Goal: Navigation & Orientation: Find specific page/section

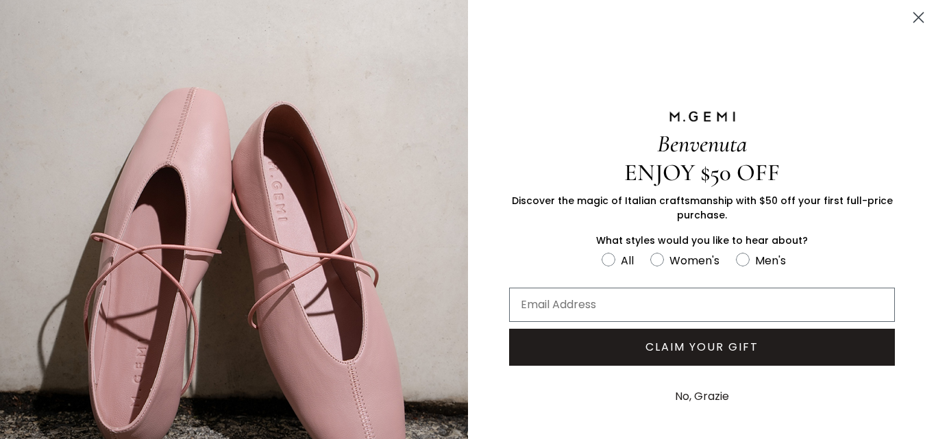
click at [702, 385] on button "No, Grazie" at bounding box center [702, 397] width 68 height 34
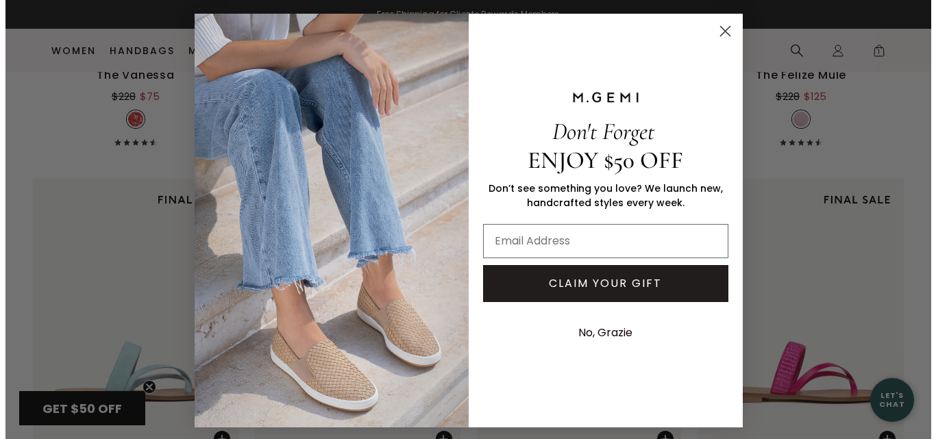
scroll to position [817, 0]
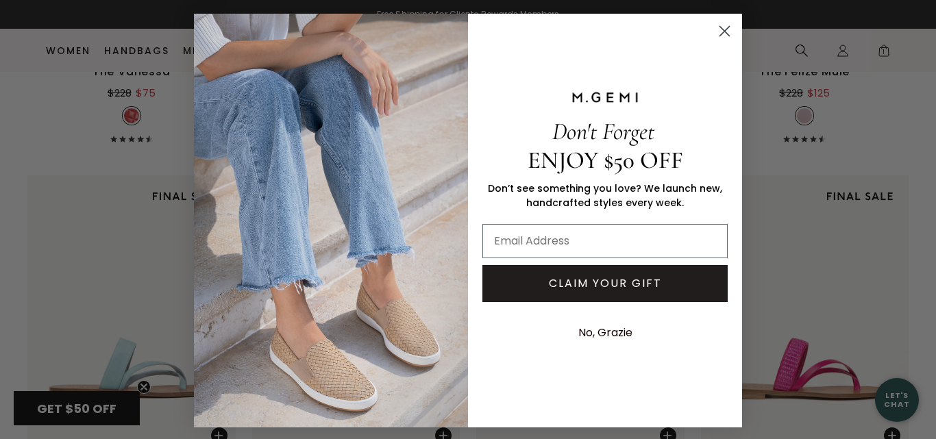
click at [721, 29] on circle "Close dialog" at bounding box center [724, 31] width 23 height 23
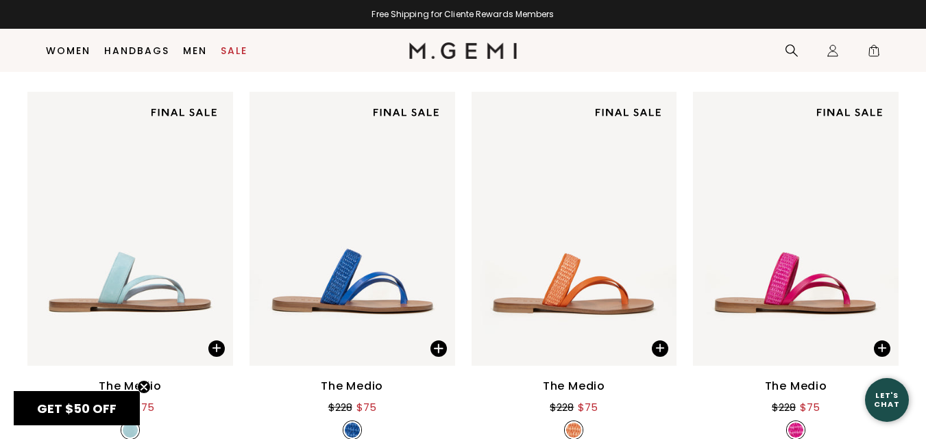
scroll to position [0, 0]
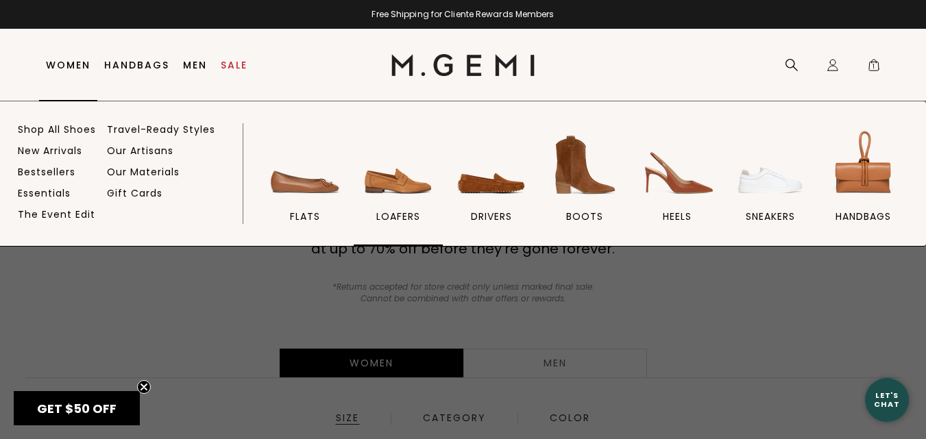
click at [382, 200] on img at bounding box center [398, 165] width 77 height 77
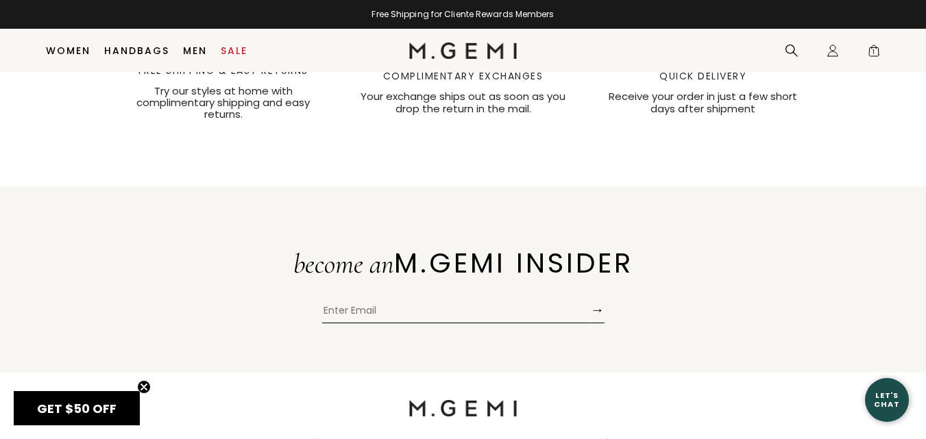
scroll to position [4061, 0]
